Goal: Transaction & Acquisition: Purchase product/service

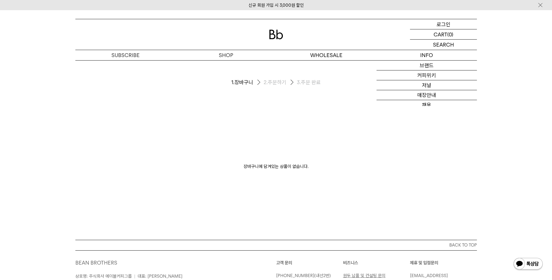
click at [453, 23] on div "LOGIN 로그인" at bounding box center [443, 24] width 67 height 10
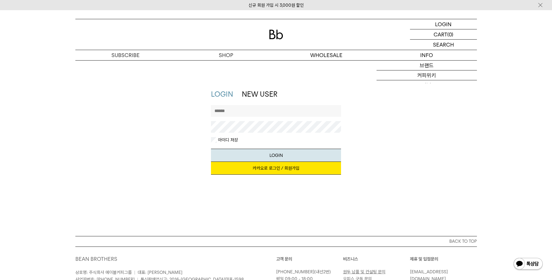
click at [246, 109] on input "text" at bounding box center [276, 111] width 130 height 12
type input "*"
type input "********"
click at [211, 149] on button "LOGIN" at bounding box center [276, 155] width 130 height 13
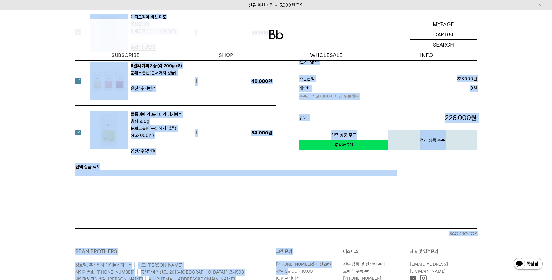
scroll to position [286, 0]
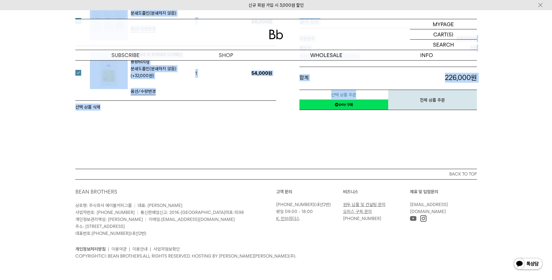
drag, startPoint x: 71, startPoint y: 127, endPoint x: 376, endPoint y: 91, distance: 307.1
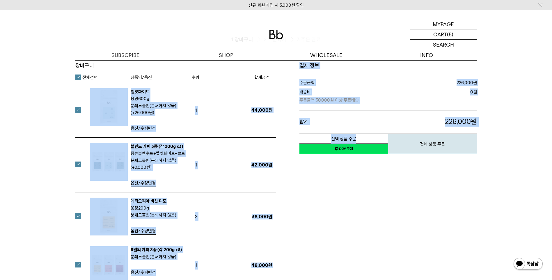
scroll to position [0, 0]
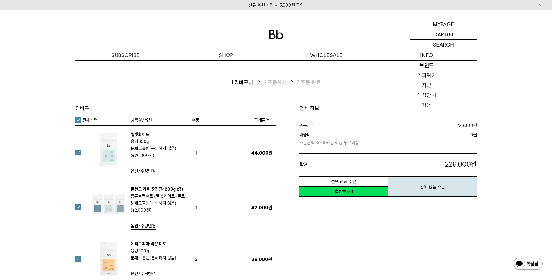
click at [538, 99] on div "장바구니 1. 장바구니 2. 주문하기 3. 주문 완료 [GEOGRAPHIC_DATA]" at bounding box center [276, 257] width 552 height 395
